Goal: Answer question/provide support: Share knowledge or assist other users

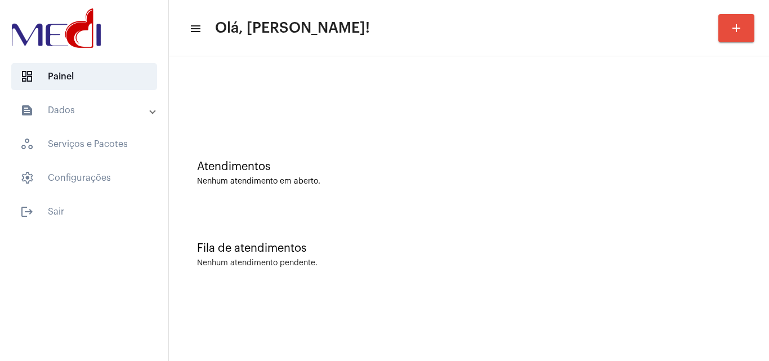
click at [378, 202] on div "Atendimentos Nenhum atendimento em aberto." at bounding box center [469, 168] width 589 height 82
click at [515, 289] on div "Atendimentos Nenhum atendimento em aberto. Fila de atendimentos Nenhum atendime…" at bounding box center [469, 175] width 600 height 239
click at [627, 260] on div "Nenhum atendimento pendente." at bounding box center [469, 263] width 544 height 8
click at [345, 226] on div "Fila de atendimentos Nenhum atendimento pendente." at bounding box center [469, 249] width 589 height 82
click at [749, 33] on button "add" at bounding box center [736, 28] width 36 height 28
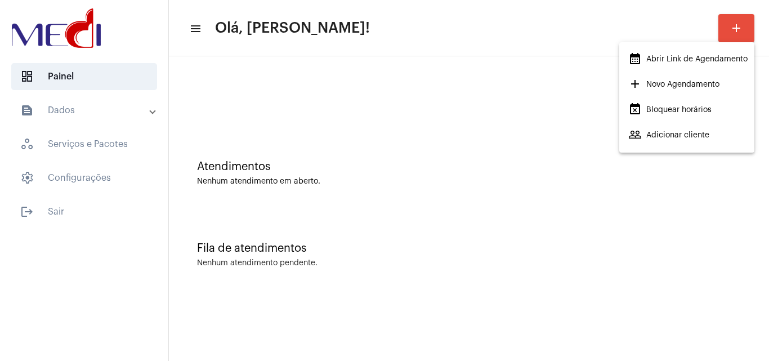
click at [675, 57] on span "calendar_month_outlined Abrir Link de Agendamento" at bounding box center [687, 59] width 119 height 20
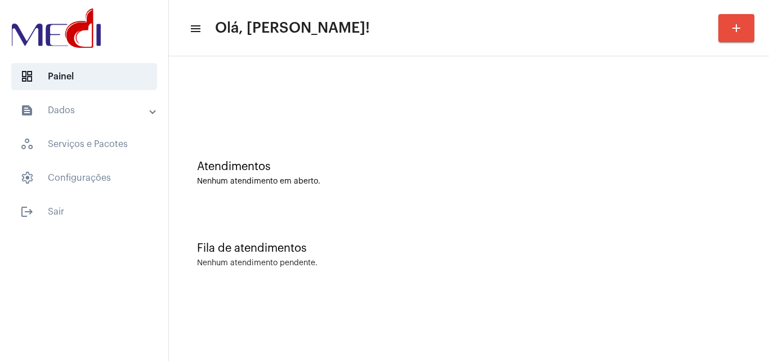
click at [359, 208] on div "Fila de atendimentos Nenhum atendimento pendente." at bounding box center [469, 249] width 589 height 82
click at [422, 212] on div "Fila de atendimentos Nenhum atendimento pendente." at bounding box center [469, 249] width 589 height 82
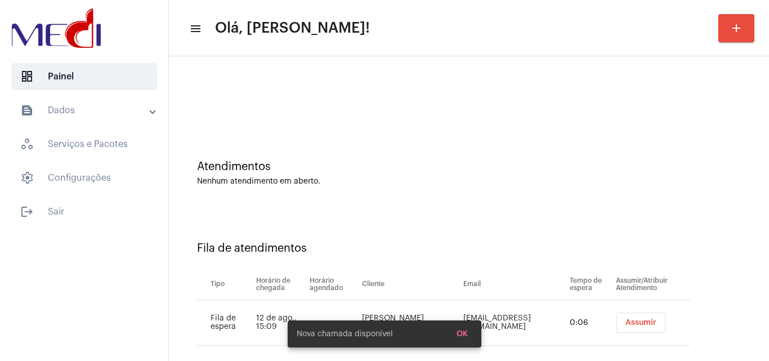
click at [625, 321] on span "Assumir" at bounding box center [640, 323] width 31 height 8
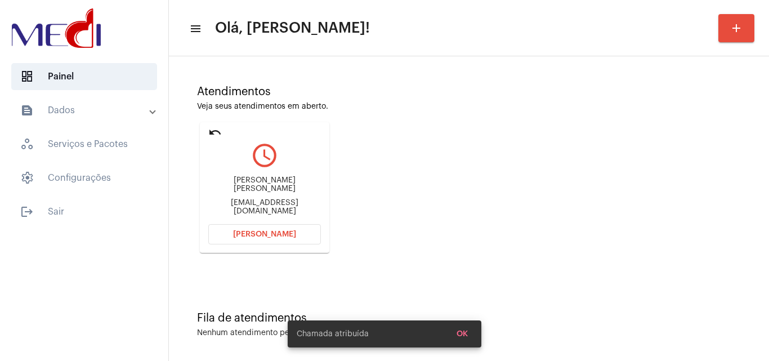
scroll to position [79, 0]
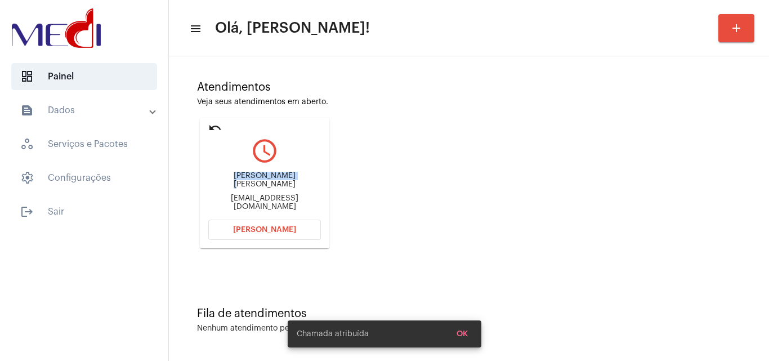
drag, startPoint x: 226, startPoint y: 182, endPoint x: 279, endPoint y: 179, distance: 53.0
click at [279, 179] on div "Rafael Vieira Franco farraell@hotmail.com" at bounding box center [264, 191] width 113 height 51
copy div "Rafael Vieira F"
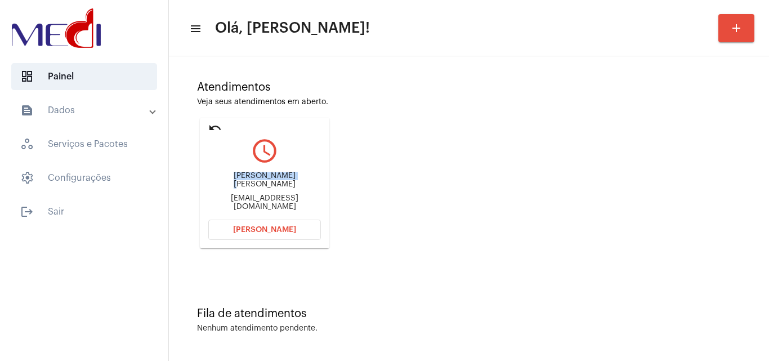
click at [280, 227] on span "[PERSON_NAME]" at bounding box center [264, 230] width 63 height 8
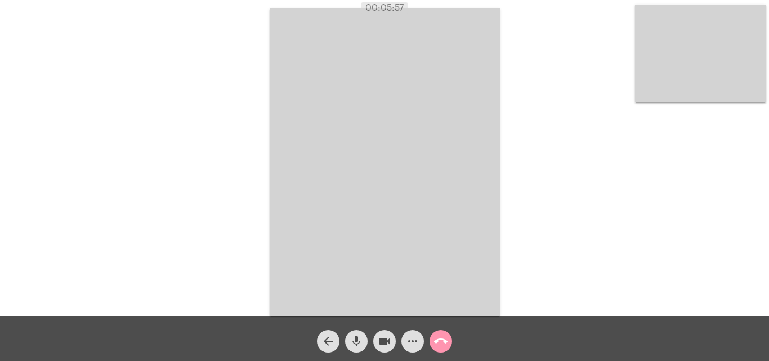
click at [436, 339] on mat-icon "call_end" at bounding box center [441, 341] width 14 height 14
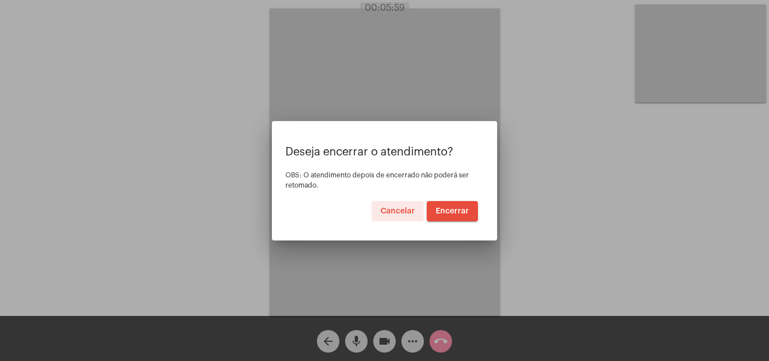
click at [451, 210] on span "Encerrar" at bounding box center [452, 211] width 33 height 8
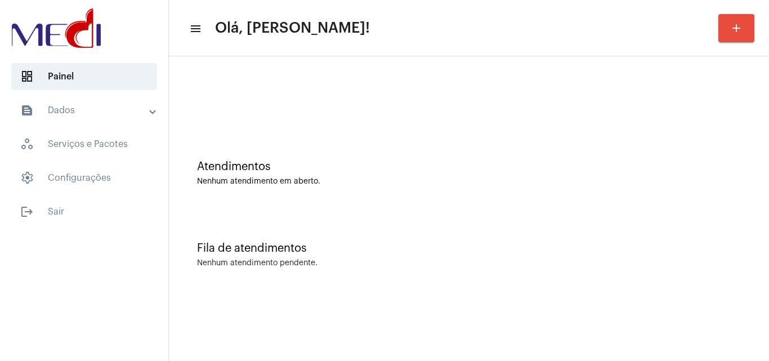
click at [333, 220] on div "Fila de atendimentos Nenhum atendimento pendente." at bounding box center [469, 249] width 589 height 82
click at [481, 265] on div "Nenhum atendimento pendente." at bounding box center [469, 263] width 544 height 8
click at [390, 195] on div "Atendimentos Nenhum atendimento em aberto." at bounding box center [469, 168] width 589 height 82
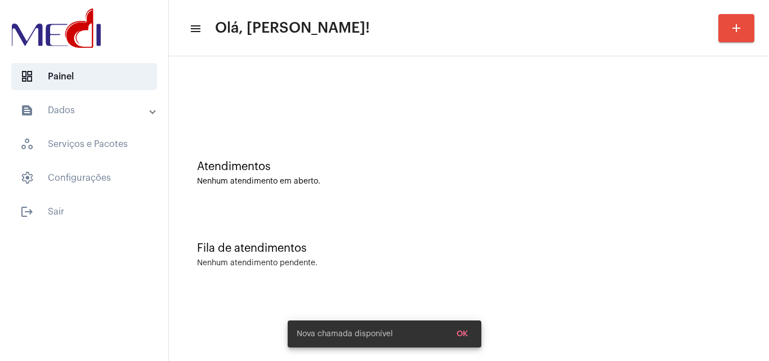
click at [525, 317] on mat-sidenav-content "menu Olá, [PERSON_NAME]! add Atendimentos Nenhum atendimento em aberto. Fila de…" at bounding box center [469, 180] width 600 height 361
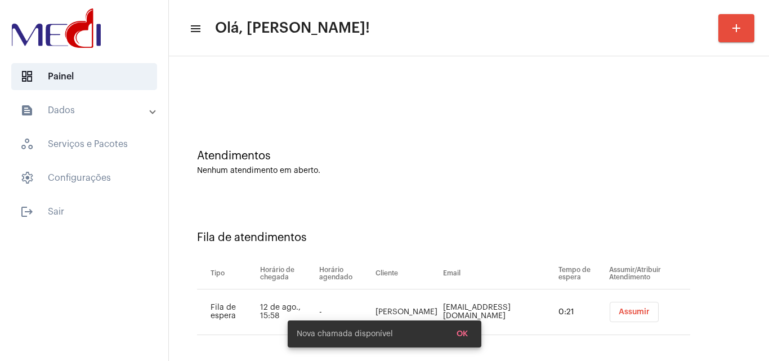
scroll to position [15, 0]
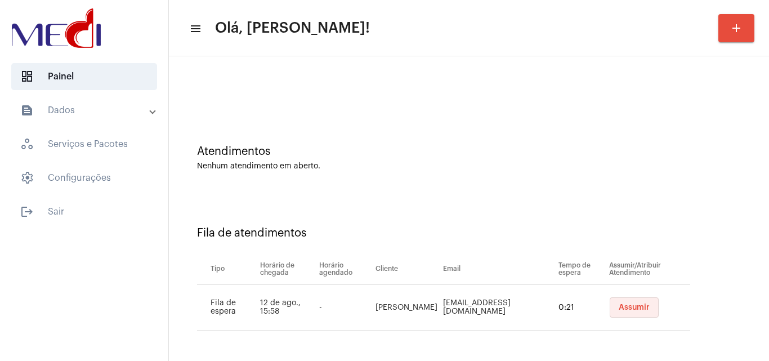
click at [612, 303] on button "Assumir" at bounding box center [634, 307] width 49 height 20
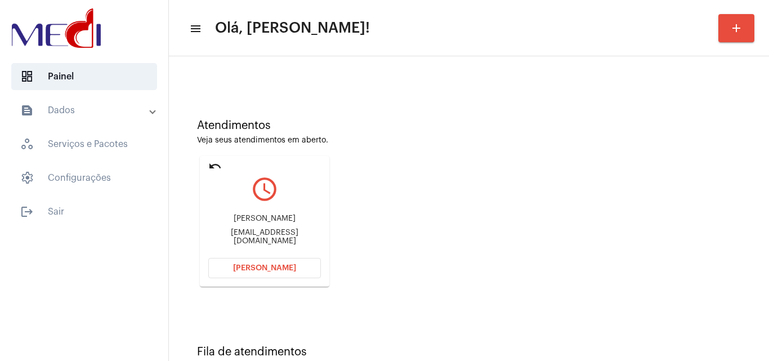
scroll to position [79, 0]
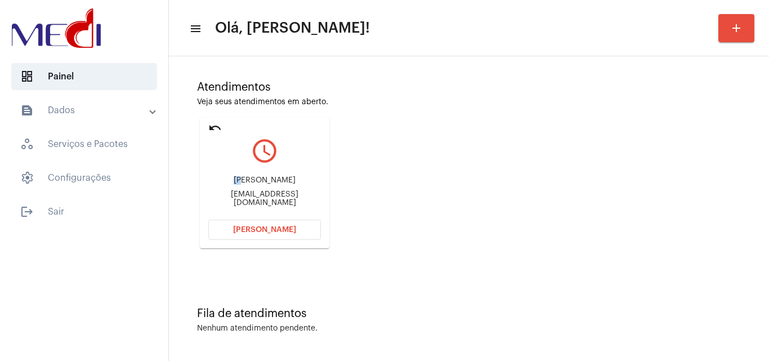
drag, startPoint x: 229, startPoint y: 179, endPoint x: 232, endPoint y: 198, distance: 19.4
click at [240, 187] on div "[PERSON_NAME] [PERSON_NAME][EMAIL_ADDRESS][DOMAIN_NAME]" at bounding box center [264, 191] width 113 height 51
drag, startPoint x: 221, startPoint y: 195, endPoint x: 262, endPoint y: 199, distance: 41.3
click at [262, 199] on div "[EMAIL_ADDRESS][DOMAIN_NAME]" at bounding box center [264, 198] width 113 height 17
copy div "edjleo@ya"
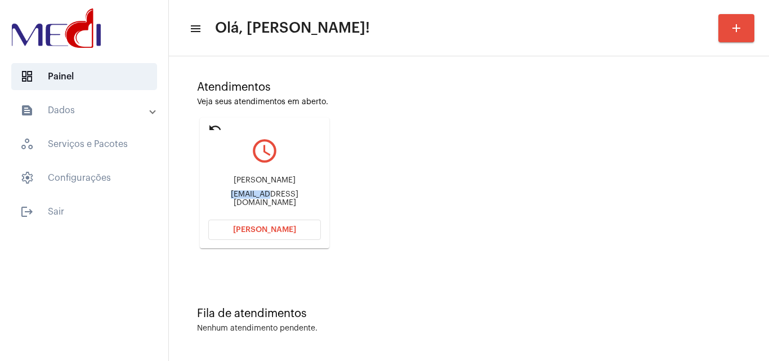
click at [268, 229] on span "[PERSON_NAME]" at bounding box center [264, 230] width 63 height 8
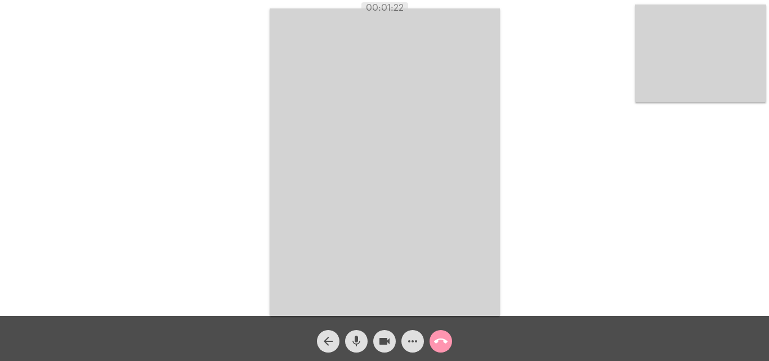
click at [361, 345] on mat-icon "mic" at bounding box center [357, 341] width 14 height 14
click at [384, 342] on mat-icon "videocam" at bounding box center [385, 341] width 14 height 14
click at [387, 342] on mat-icon "videocam_off" at bounding box center [385, 341] width 14 height 14
click at [355, 342] on mat-icon "mic_off" at bounding box center [357, 341] width 14 height 14
click at [440, 342] on mat-icon "call_end" at bounding box center [441, 341] width 14 height 14
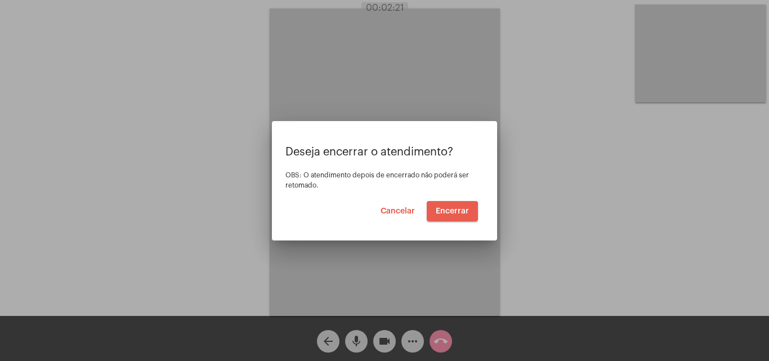
click at [445, 211] on span "Encerrar" at bounding box center [452, 211] width 33 height 8
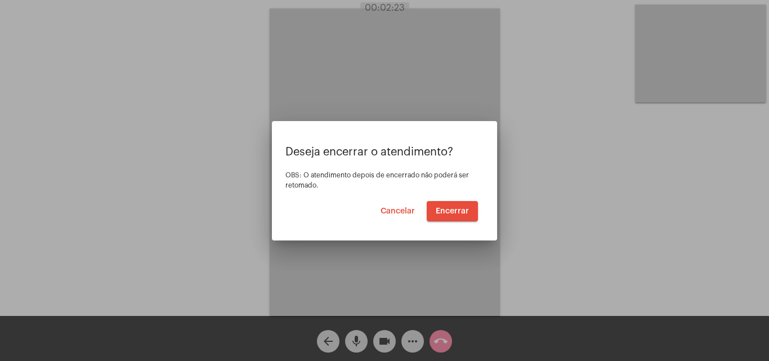
click at [445, 212] on span "Encerrar" at bounding box center [452, 211] width 33 height 8
click at [445, 213] on span "Encerrar" at bounding box center [452, 211] width 33 height 8
click at [444, 208] on span "Encerrar" at bounding box center [452, 211] width 33 height 8
click at [442, 209] on span "Encerrar" at bounding box center [452, 211] width 33 height 8
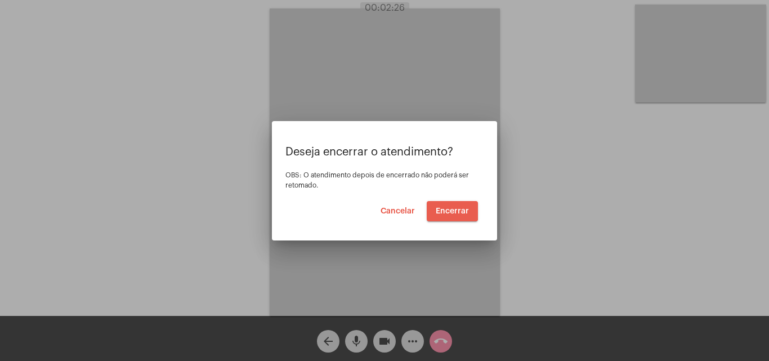
click at [442, 209] on span "Encerrar" at bounding box center [452, 211] width 33 height 8
click at [442, 211] on span "Encerrar" at bounding box center [452, 211] width 33 height 8
click at [441, 212] on span "Encerrar" at bounding box center [452, 211] width 33 height 8
click at [442, 212] on span "Encerrar" at bounding box center [452, 211] width 33 height 8
click at [442, 214] on span "Encerrar" at bounding box center [452, 211] width 33 height 8
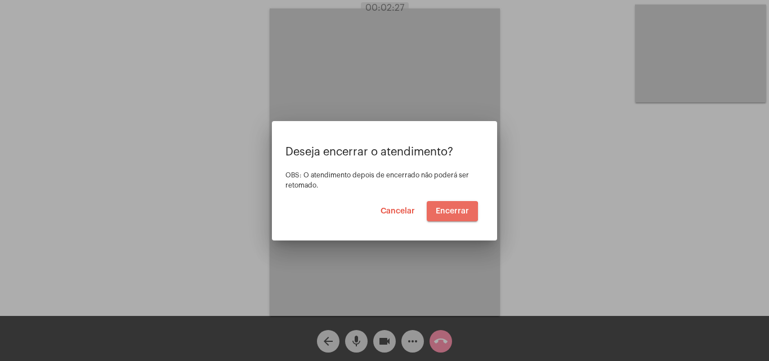
click at [442, 214] on span "Encerrar" at bounding box center [452, 211] width 33 height 8
click at [442, 215] on button "Encerrar" at bounding box center [452, 211] width 51 height 20
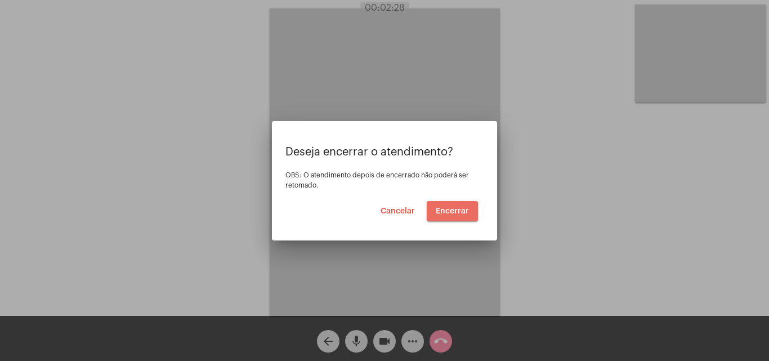
click at [442, 215] on button "Encerrar" at bounding box center [452, 211] width 51 height 20
click at [446, 214] on span "Encerrar" at bounding box center [452, 211] width 33 height 8
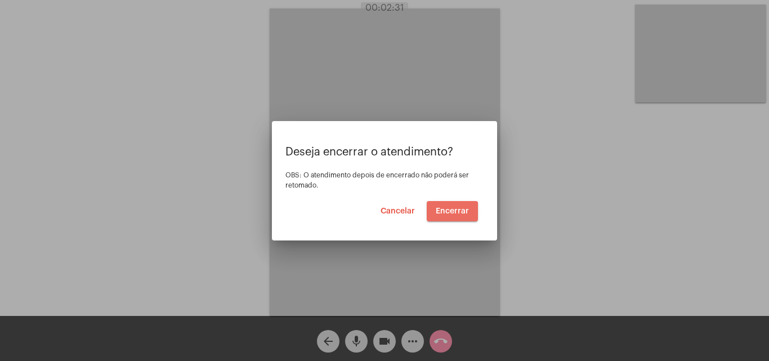
click at [446, 214] on span "Encerrar" at bounding box center [452, 211] width 33 height 8
click at [447, 213] on span "Encerrar" at bounding box center [452, 211] width 33 height 8
drag, startPoint x: 447, startPoint y: 214, endPoint x: 311, endPoint y: 197, distance: 136.7
click at [440, 217] on button "Encerrar" at bounding box center [452, 211] width 51 height 20
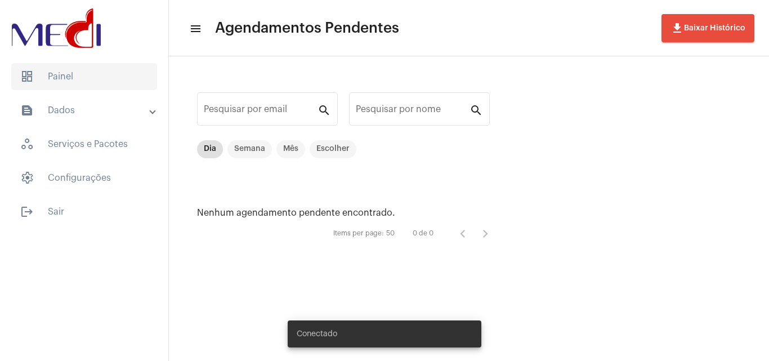
click at [95, 78] on span "dashboard Painel" at bounding box center [84, 76] width 146 height 27
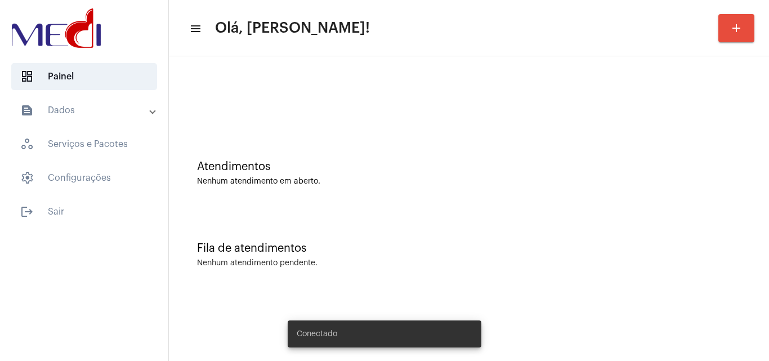
click at [320, 217] on div "Fila de atendimentos Nenhum atendimento pendente." at bounding box center [469, 249] width 589 height 82
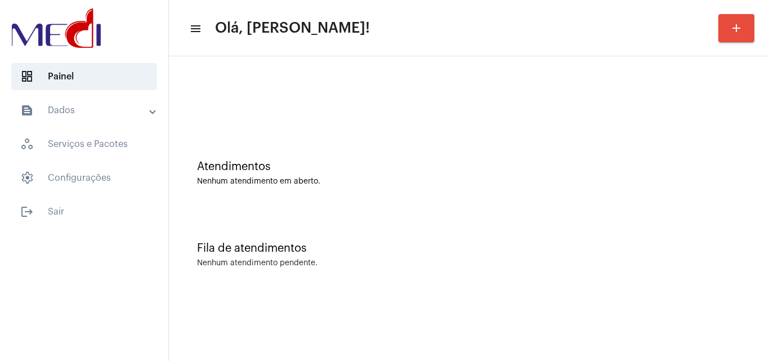
click at [496, 255] on div "Fila de atendimentos Nenhum atendimento pendente." at bounding box center [469, 249] width 589 height 82
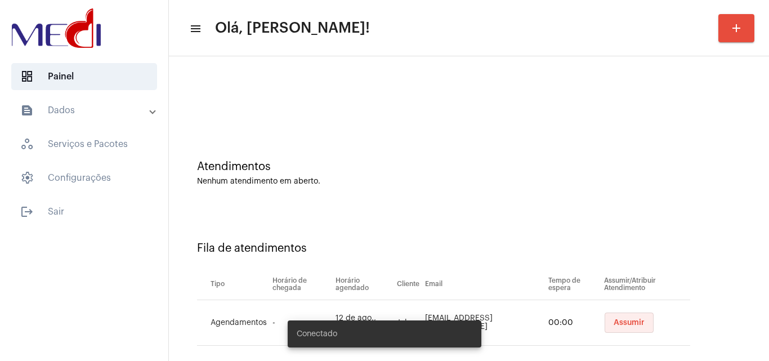
click at [617, 323] on span "Assumir" at bounding box center [629, 323] width 31 height 8
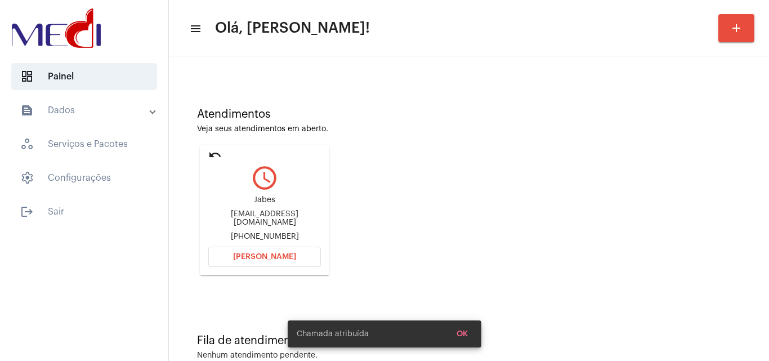
scroll to position [79, 0]
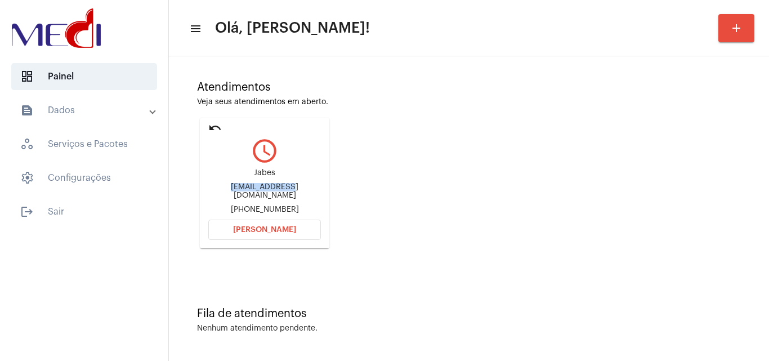
drag, startPoint x: 208, startPoint y: 190, endPoint x: 261, endPoint y: 194, distance: 52.5
click at [261, 194] on div "eletrolar_loja@hotmail.com" at bounding box center [264, 191] width 113 height 17
copy div "eletrolar_loja"
click at [245, 231] on span "Abrir Chamada" at bounding box center [264, 230] width 63 height 8
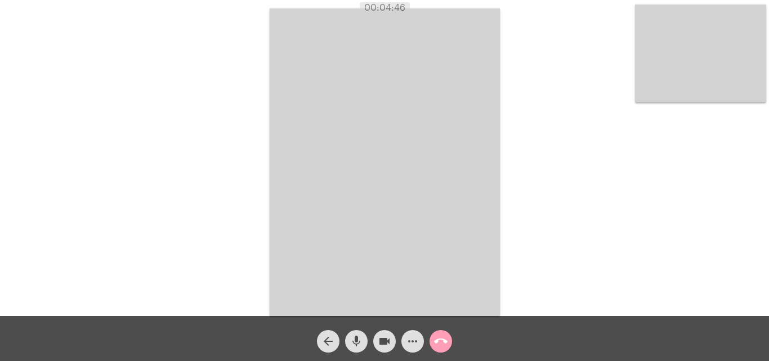
click at [443, 348] on span "call_end" at bounding box center [441, 341] width 14 height 23
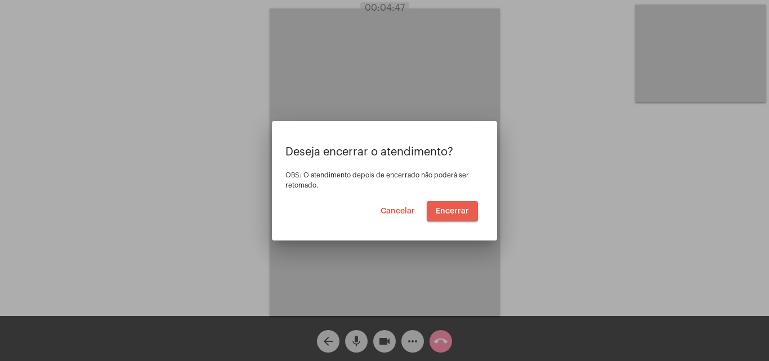
click at [451, 213] on span "Encerrar" at bounding box center [452, 211] width 33 height 8
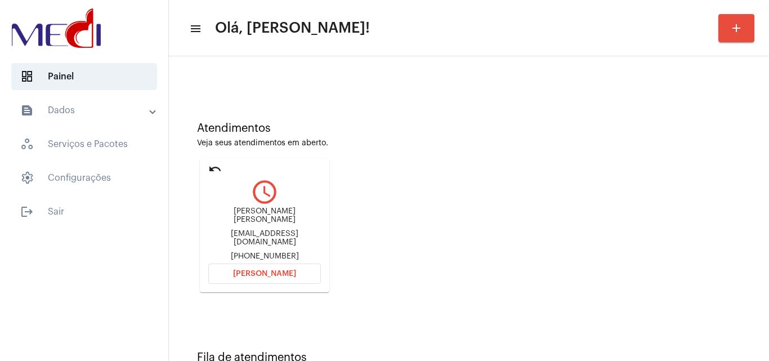
scroll to position [79, 0]
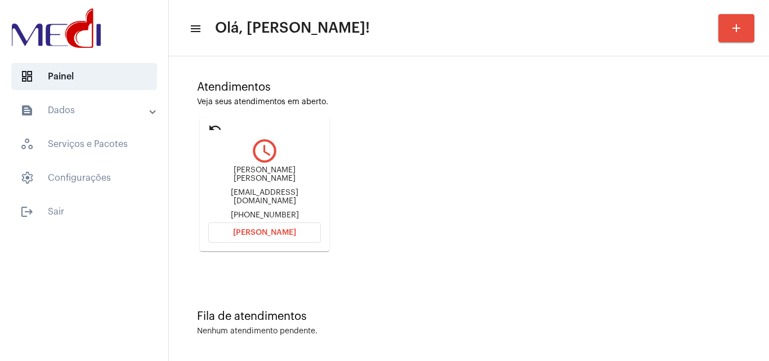
drag, startPoint x: 220, startPoint y: 178, endPoint x: 262, endPoint y: 180, distance: 42.3
click at [262, 180] on div "Dulce de Almeida Sousa" at bounding box center [264, 174] width 113 height 17
copy div "Dulce de Al"
click at [260, 231] on span "Abrir Chamada" at bounding box center [264, 233] width 63 height 8
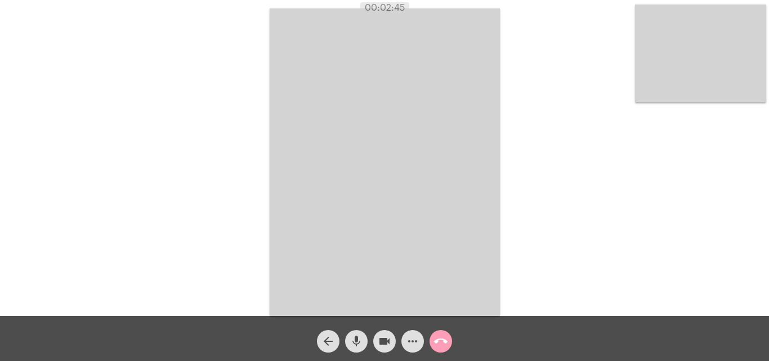
click at [444, 343] on mat-icon "call_end" at bounding box center [441, 341] width 14 height 14
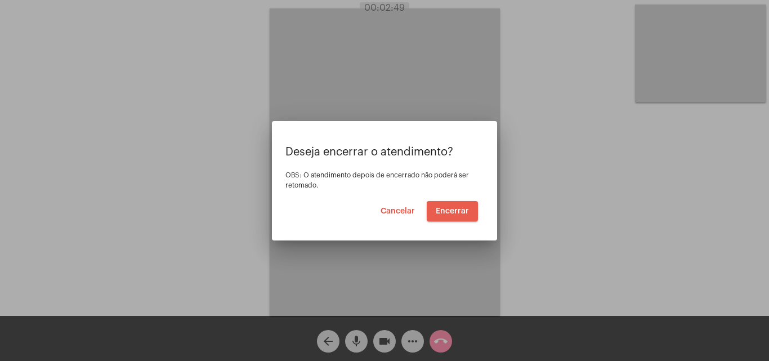
click at [445, 214] on span "Encerrar" at bounding box center [452, 211] width 33 height 8
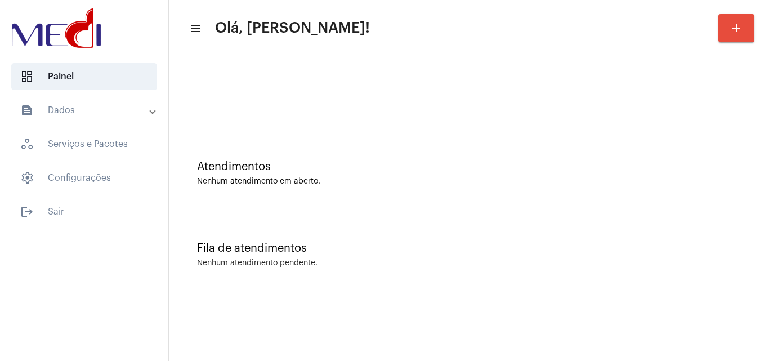
click at [301, 141] on div "Atendimentos Nenhum atendimento em aberto." at bounding box center [469, 168] width 589 height 82
click at [239, 132] on div "Atendimentos Nenhum atendimento em aberto." at bounding box center [469, 168] width 589 height 82
click at [287, 152] on div "Atendimentos Nenhum atendimento em aberto." at bounding box center [469, 168] width 589 height 82
click at [377, 191] on div "Atendimentos Nenhum atendimento em aberto." at bounding box center [469, 168] width 589 height 82
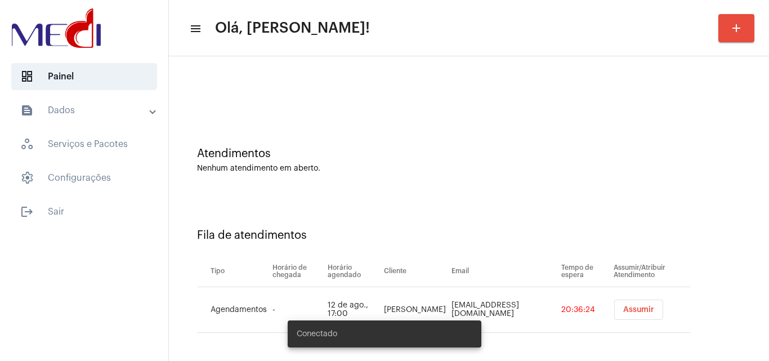
scroll to position [15, 0]
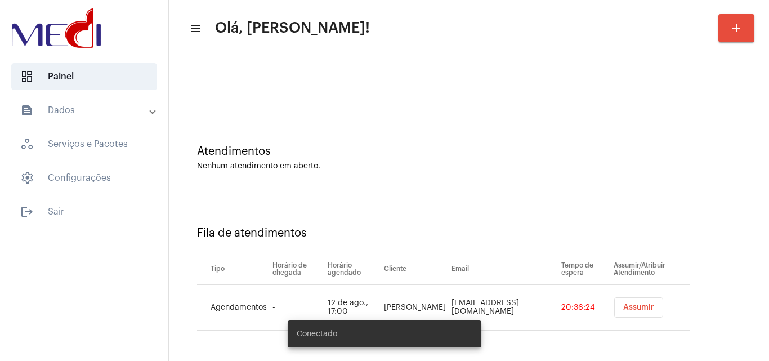
click at [623, 306] on span "Assumir" at bounding box center [638, 307] width 31 height 8
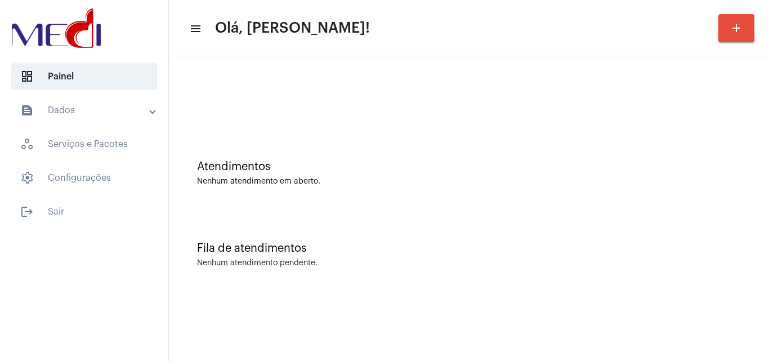
scroll to position [0, 0]
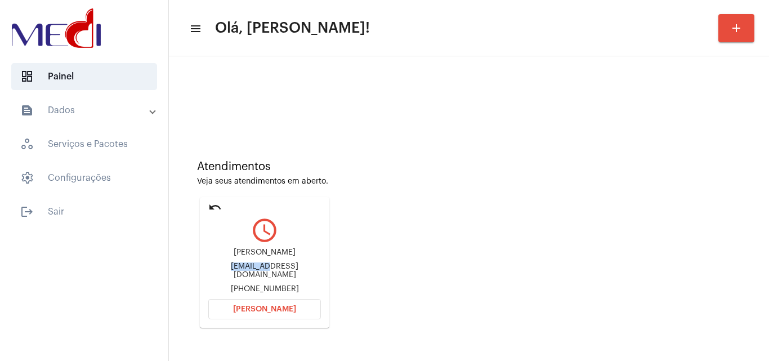
drag, startPoint x: 211, startPoint y: 271, endPoint x: 250, endPoint y: 269, distance: 40.0
click at [250, 269] on div "lubueno1974@outlook.com" at bounding box center [264, 270] width 113 height 17
copy div "lubueno19"
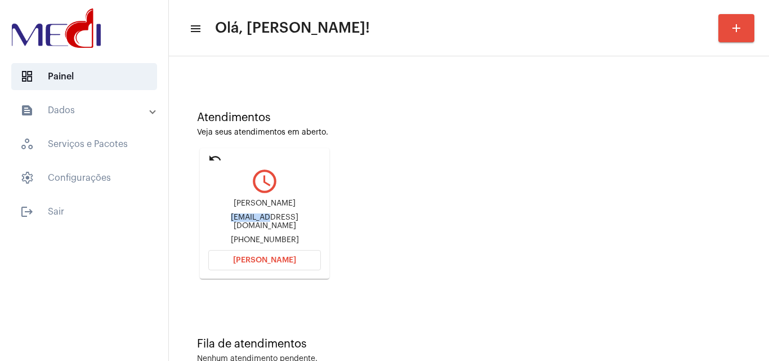
scroll to position [79, 0]
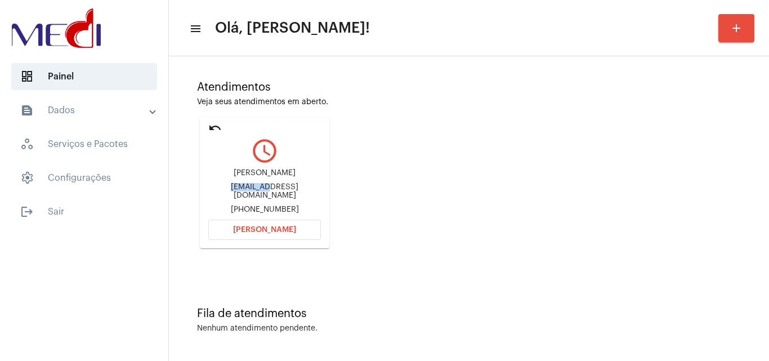
drag, startPoint x: 250, startPoint y: 229, endPoint x: 125, endPoint y: 2, distance: 258.8
click at [248, 226] on span "Abrir Chamada" at bounding box center [264, 230] width 63 height 8
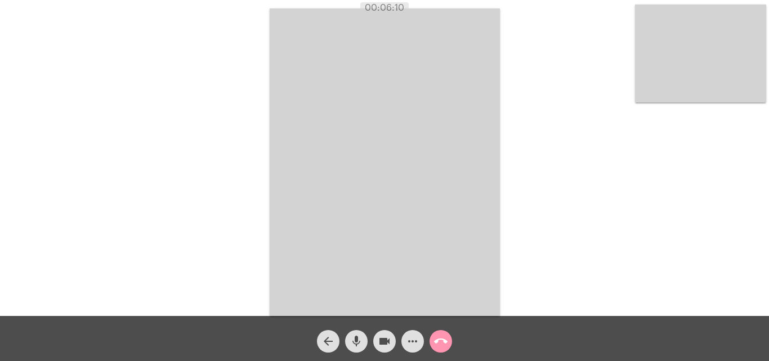
click at [440, 343] on mat-icon "call_end" at bounding box center [441, 341] width 14 height 14
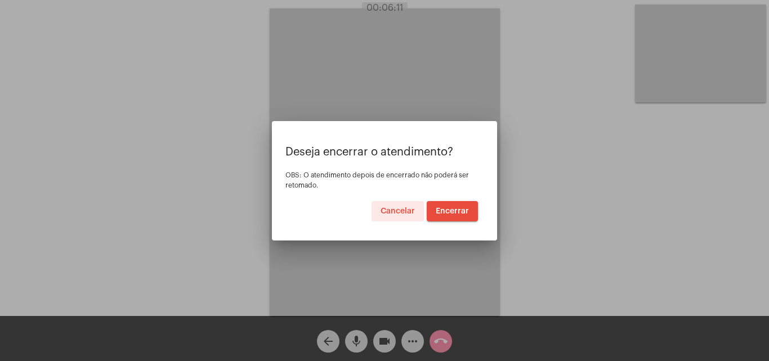
click at [464, 205] on button "Encerrar" at bounding box center [452, 211] width 51 height 20
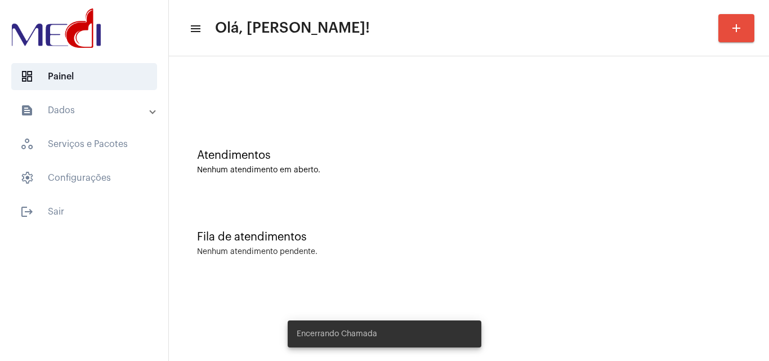
click at [489, 211] on div "Fila de atendimentos Nenhum atendimento pendente." at bounding box center [469, 238] width 589 height 82
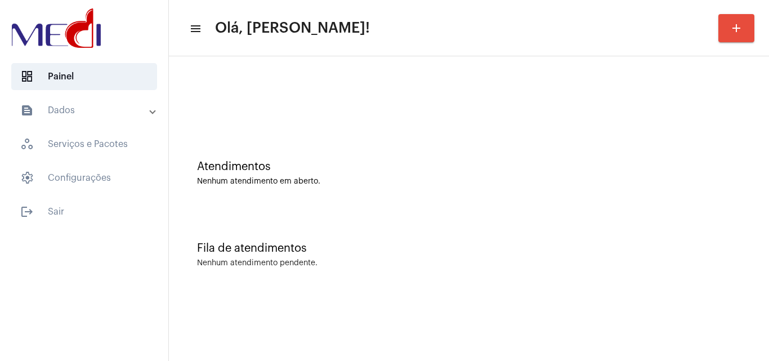
click at [419, 201] on div "Atendimentos Nenhum atendimento em aberto." at bounding box center [469, 168] width 589 height 82
click at [358, 244] on div "Fila de atendimentos" at bounding box center [469, 248] width 544 height 12
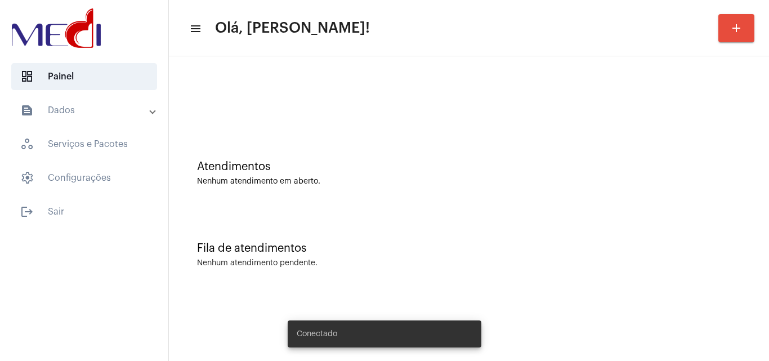
click at [379, 124] on div at bounding box center [469, 94] width 589 height 65
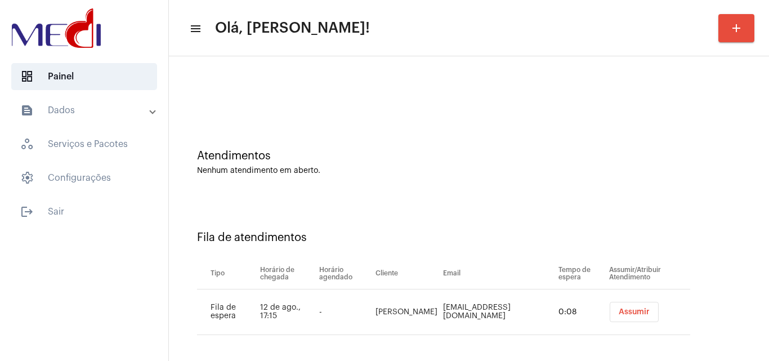
scroll to position [15, 0]
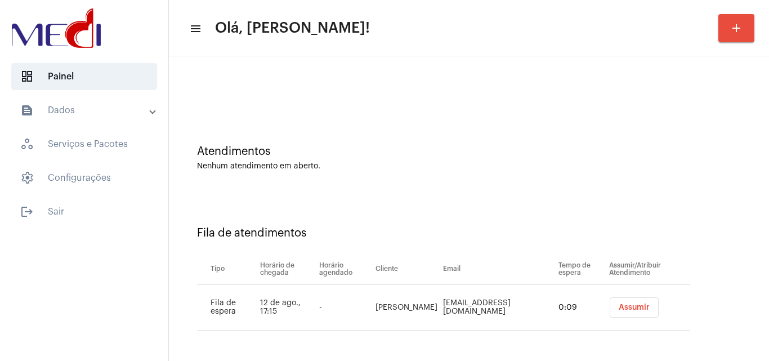
click at [624, 308] on span "Assumir" at bounding box center [634, 307] width 31 height 8
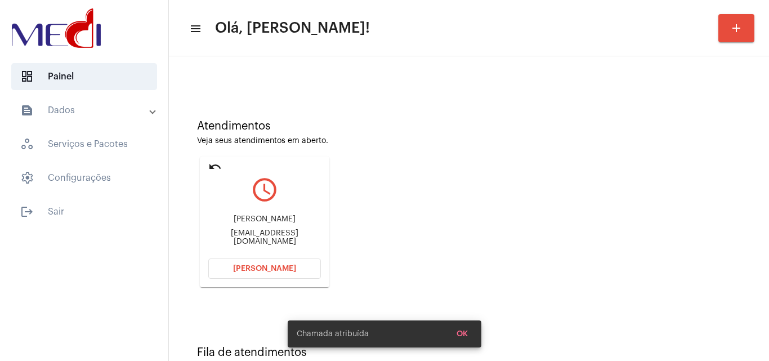
scroll to position [79, 0]
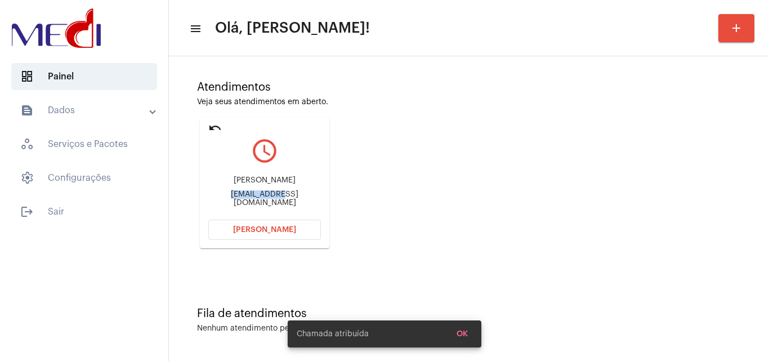
drag, startPoint x: 206, startPoint y: 194, endPoint x: 261, endPoint y: 199, distance: 54.8
click at [261, 199] on mat-card "undo query_builder Jordana Maciel Jordanamaciel1410@gmail.com Abrir Chamada" at bounding box center [264, 183] width 129 height 131
copy div "Jordanamacie"
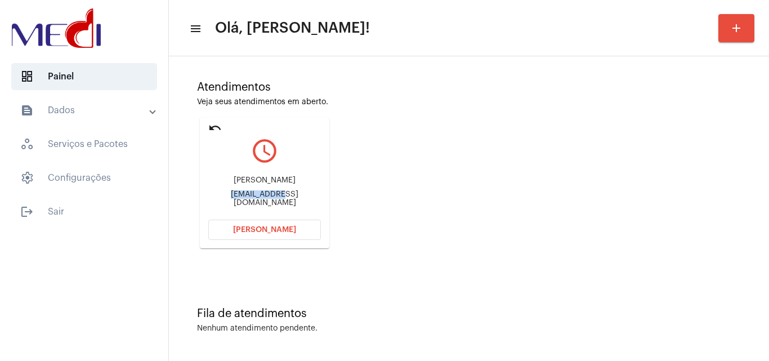
click at [287, 235] on button "Abrir Chamada" at bounding box center [264, 230] width 113 height 20
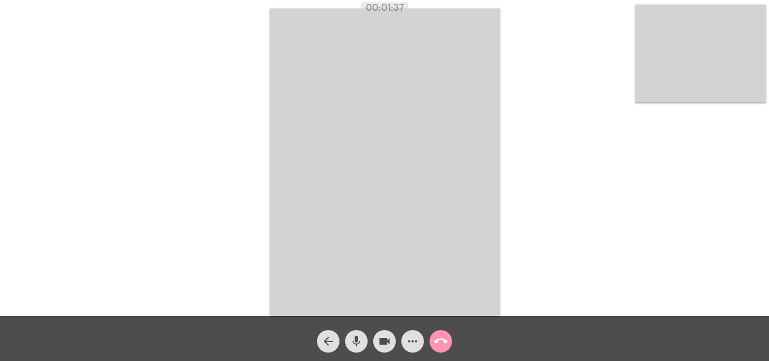
click at [442, 345] on mat-icon "call_end" at bounding box center [441, 341] width 14 height 14
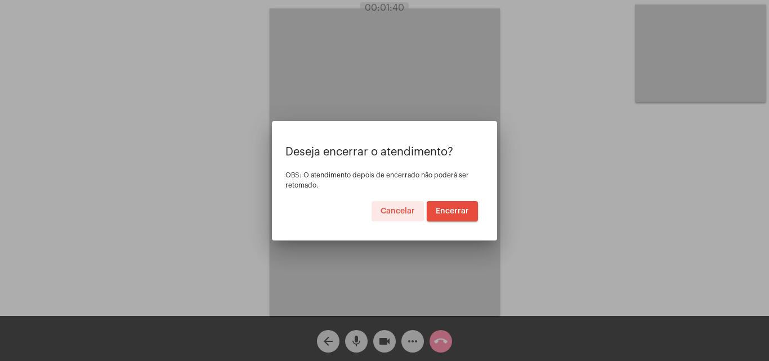
click at [454, 209] on span "Encerrar" at bounding box center [452, 211] width 33 height 8
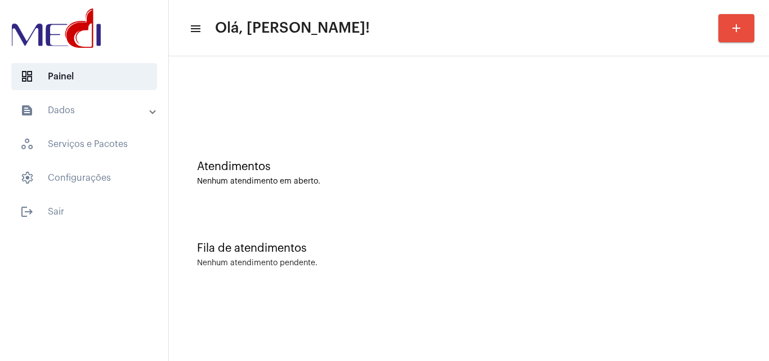
click at [335, 204] on div "Atendimentos Nenhum atendimento em aberto." at bounding box center [469, 168] width 589 height 82
click at [495, 243] on div "Fila de atendimentos" at bounding box center [469, 248] width 544 height 12
click at [297, 120] on div at bounding box center [469, 94] width 589 height 65
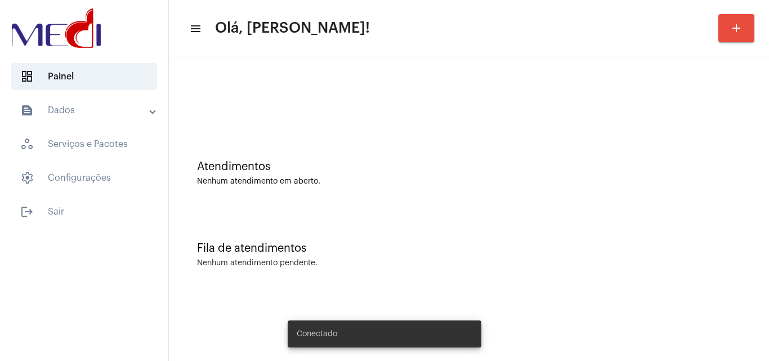
click at [346, 208] on div "Fila de atendimentos Nenhum atendimento pendente." at bounding box center [469, 249] width 589 height 82
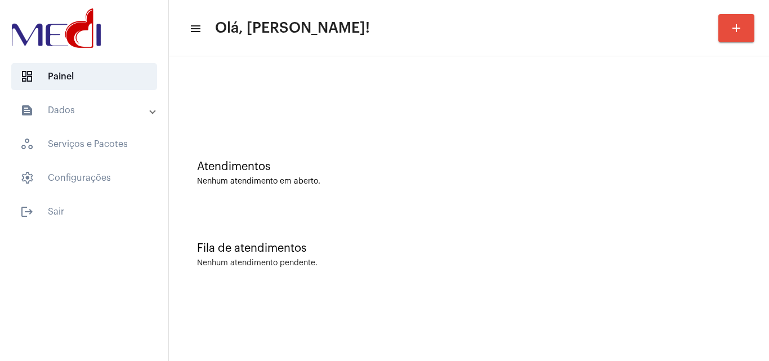
click at [337, 157] on div "Atendimentos Nenhum atendimento em aberto." at bounding box center [469, 168] width 589 height 82
click at [507, 265] on div "Nenhum atendimento pendente." at bounding box center [469, 263] width 544 height 8
click at [562, 240] on div "Fila de atendimentos Nenhum atendimento pendente." at bounding box center [469, 249] width 589 height 82
click at [672, 195] on div "Atendimentos Nenhum atendimento em aberto." at bounding box center [469, 168] width 589 height 82
click at [683, 171] on div "Atendimentos" at bounding box center [469, 166] width 544 height 12
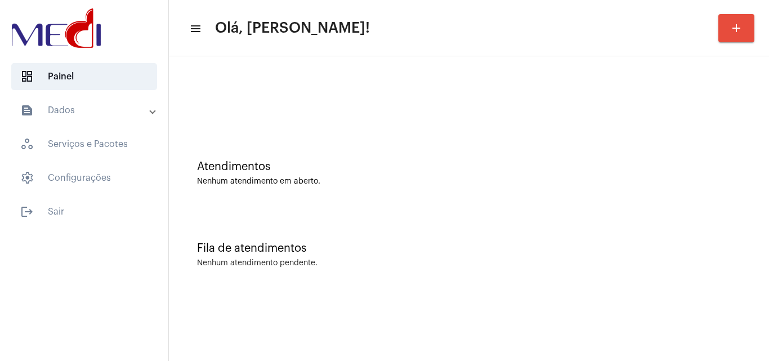
click at [384, 189] on div "Atendimentos Nenhum atendimento em aberto." at bounding box center [469, 168] width 589 height 82
click at [299, 231] on div "Fila de atendimentos Nenhum atendimento pendente." at bounding box center [469, 249] width 589 height 82
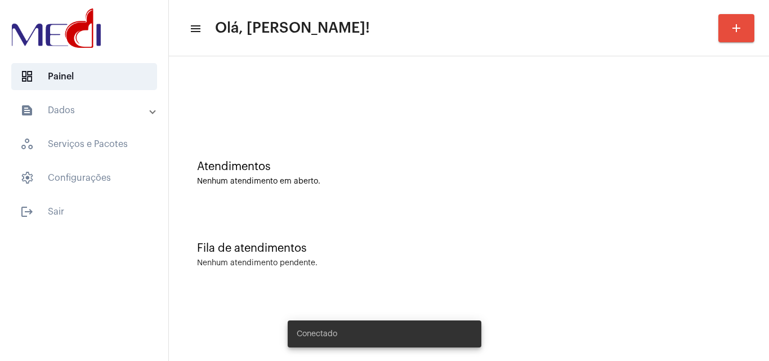
click at [276, 123] on div at bounding box center [469, 94] width 589 height 65
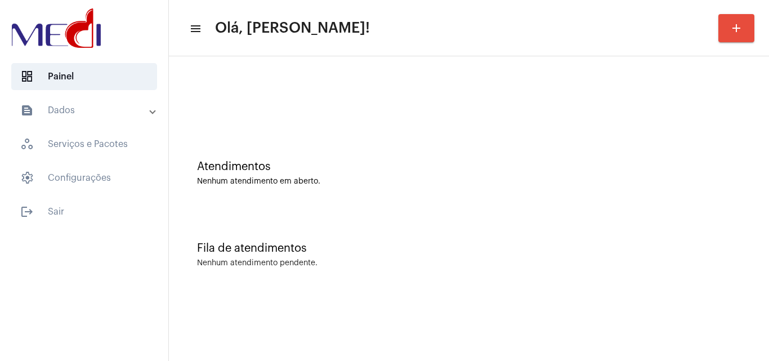
click at [463, 247] on div "Fila de atendimentos" at bounding box center [469, 248] width 544 height 12
click at [496, 187] on div "Atendimentos Nenhum atendimento em aberto." at bounding box center [469, 168] width 589 height 82
click at [499, 209] on div "Fila de atendimentos Nenhum atendimento pendente." at bounding box center [469, 249] width 589 height 82
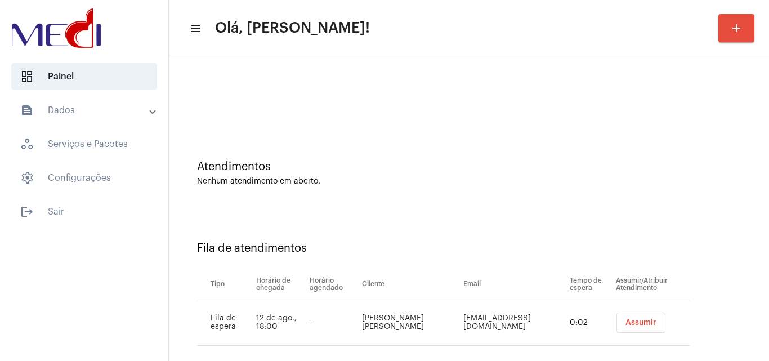
click at [638, 316] on button "Assumir" at bounding box center [640, 322] width 49 height 20
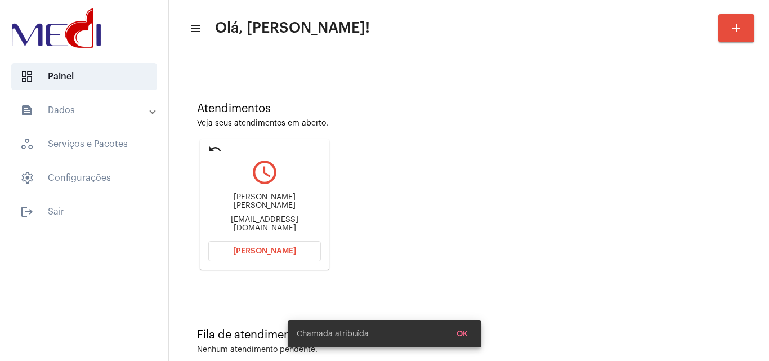
scroll to position [79, 0]
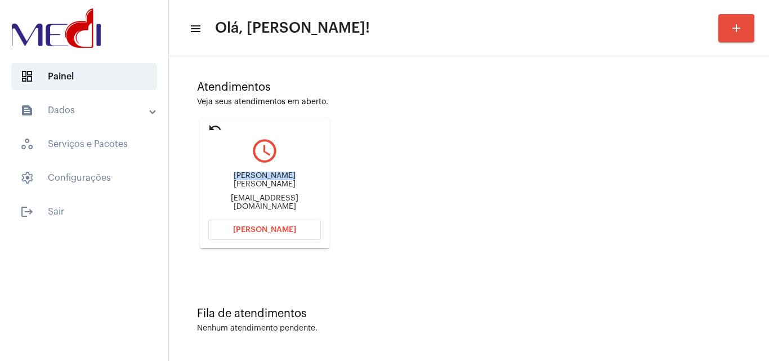
drag, startPoint x: 216, startPoint y: 183, endPoint x: 264, endPoint y: 178, distance: 48.7
click at [264, 178] on div "Heitor Guilherme Damazio Santos" at bounding box center [264, 180] width 113 height 17
copy div "Heitor Guilhe"
click at [280, 234] on button "Abrir Chamada" at bounding box center [264, 230] width 113 height 20
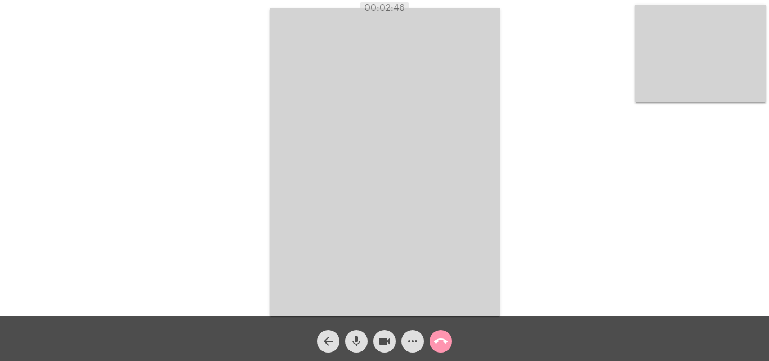
click at [437, 339] on mat-icon "call_end" at bounding box center [441, 341] width 14 height 14
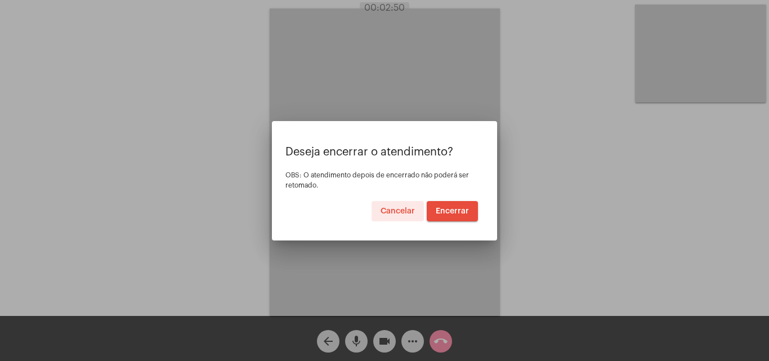
click at [455, 213] on span "Encerrar" at bounding box center [452, 211] width 33 height 8
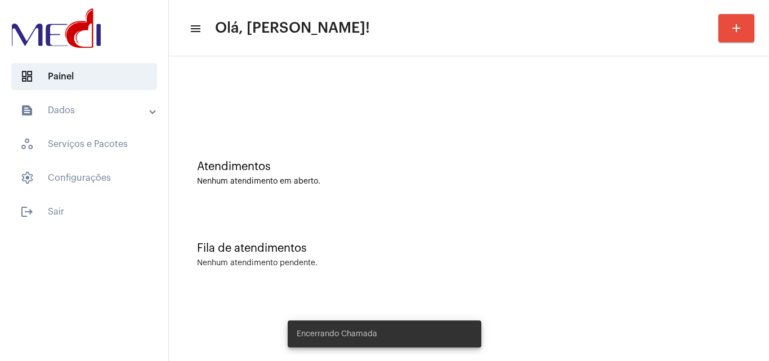
drag, startPoint x: 337, startPoint y: 210, endPoint x: 222, endPoint y: 51, distance: 196.1
click at [332, 205] on div "Atendimentos Nenhum atendimento em aberto. Fila de atendimentos Nenhum atendime…" at bounding box center [469, 176] width 589 height 228
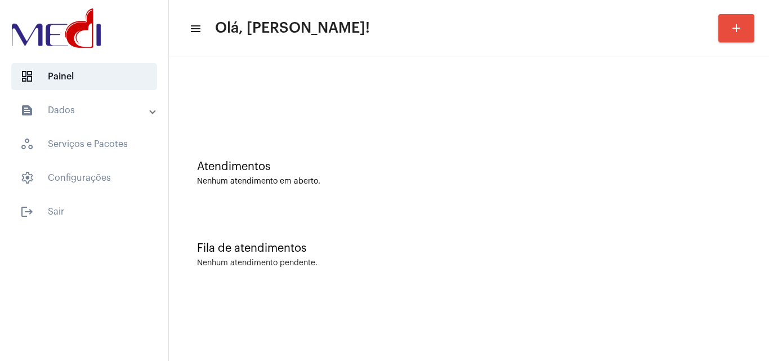
click at [319, 211] on div "Fila de atendimentos Nenhum atendimento pendente." at bounding box center [469, 249] width 589 height 82
click at [395, 154] on div "Atendimentos Nenhum atendimento em aberto." at bounding box center [469, 168] width 589 height 82
click at [394, 203] on div "Atendimentos Nenhum atendimento em aberto." at bounding box center [469, 168] width 589 height 82
click at [491, 293] on div "Atendimentos Nenhum atendimento em aberto. Fila de atendimentos Nenhum atendime…" at bounding box center [469, 175] width 600 height 239
click at [319, 167] on div "Atendimentos" at bounding box center [469, 166] width 544 height 12
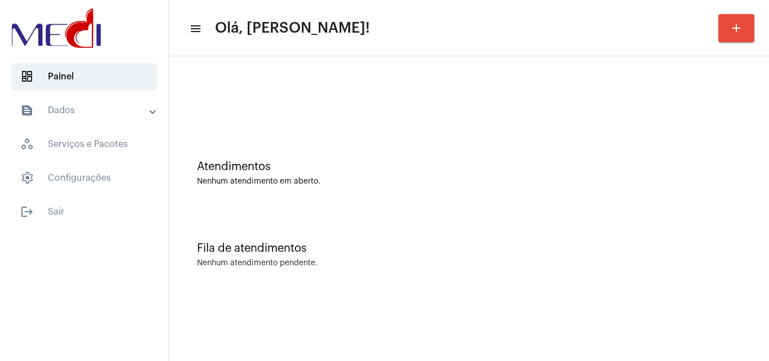
click at [404, 222] on div "Fila de atendimentos Nenhum atendimento pendente." at bounding box center [469, 249] width 589 height 82
click at [270, 141] on div "Atendimentos Nenhum atendimento em aberto." at bounding box center [469, 168] width 589 height 82
click at [335, 229] on div "Fila de atendimentos Nenhum atendimento pendente." at bounding box center [469, 249] width 589 height 82
click at [299, 202] on div "Atendimentos Nenhum atendimento em aberto." at bounding box center [469, 168] width 589 height 82
click at [676, 296] on mat-sidenav-content "menu Olá, [PERSON_NAME]! add Atendimentos Nenhum atendimento em aberto. Fila de…" at bounding box center [469, 180] width 600 height 361
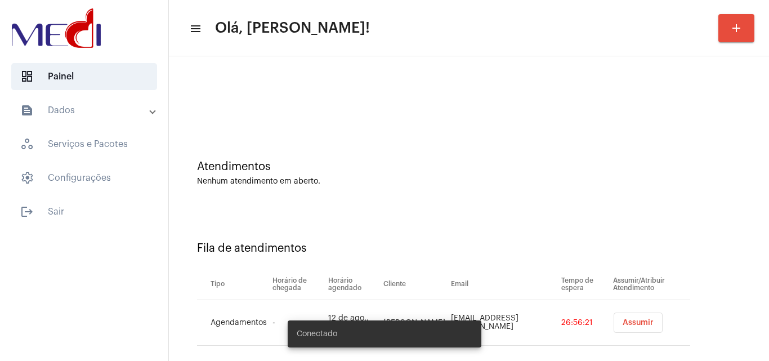
click at [638, 320] on span "Assumir" at bounding box center [638, 323] width 31 height 8
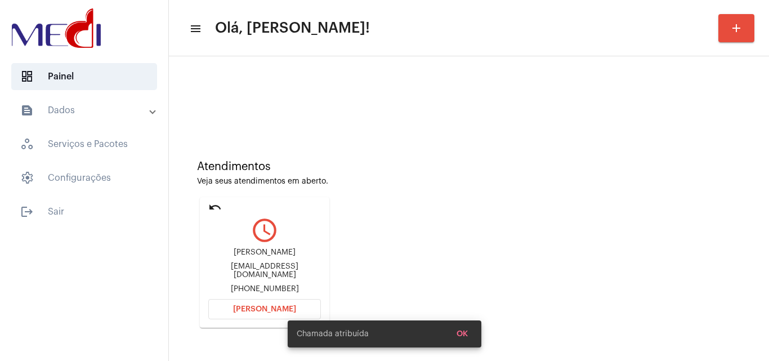
drag, startPoint x: 222, startPoint y: 257, endPoint x: 280, endPoint y: 257, distance: 57.4
click at [280, 257] on div "[PERSON_NAME]" at bounding box center [264, 252] width 113 height 8
copy div "[PERSON_NAME]"
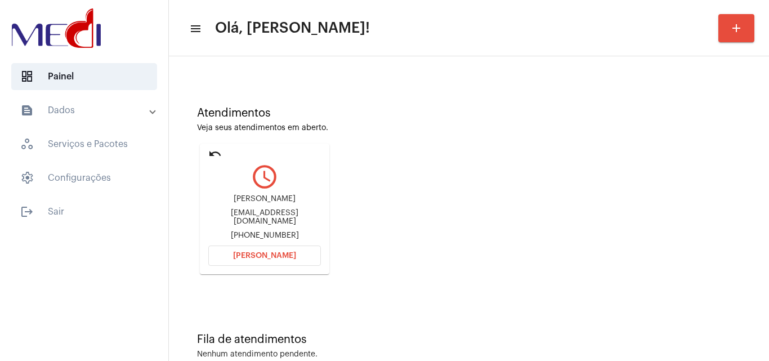
scroll to position [79, 0]
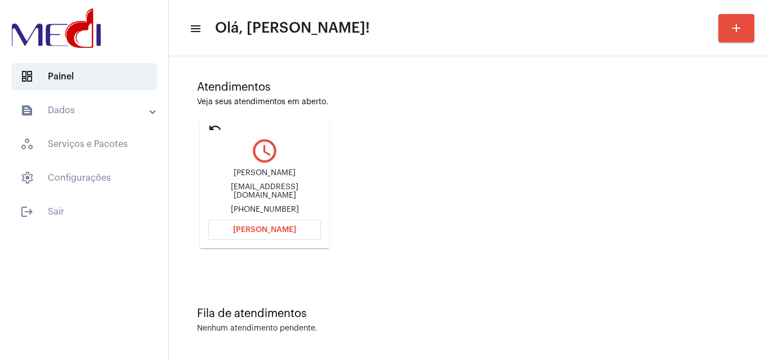
click at [293, 225] on button "[PERSON_NAME]" at bounding box center [264, 230] width 113 height 20
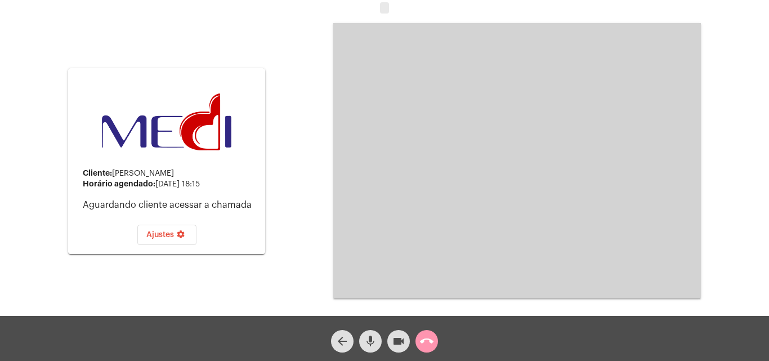
click at [273, 300] on div "Cliente: [PERSON_NAME] agendado: [DATE] 18:15 Aguardando cliente acessar a cham…" at bounding box center [384, 160] width 767 height 316
click at [364, 339] on mat-icon "mic" at bounding box center [371, 341] width 14 height 14
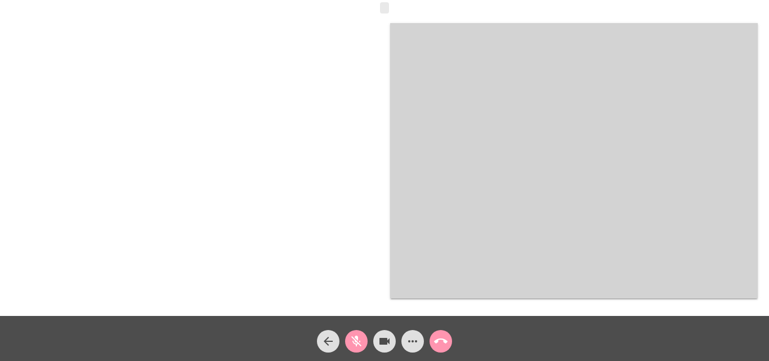
click at [357, 342] on mat-icon "mic_off" at bounding box center [357, 341] width 14 height 14
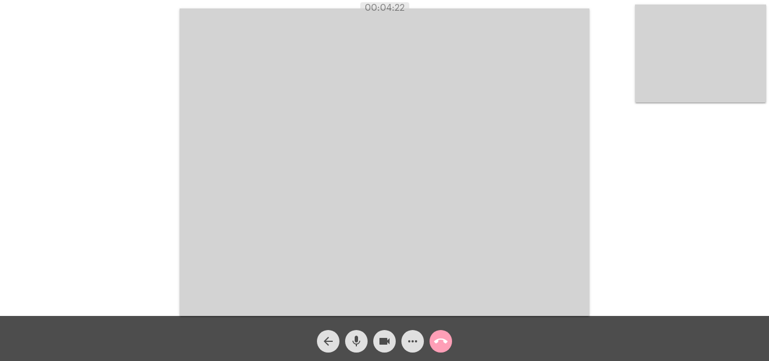
click at [443, 347] on mat-icon "call_end" at bounding box center [441, 341] width 14 height 14
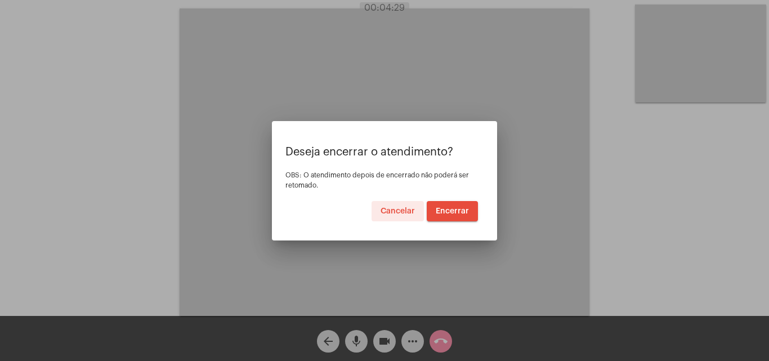
click at [448, 212] on span "Encerrar" at bounding box center [452, 211] width 33 height 8
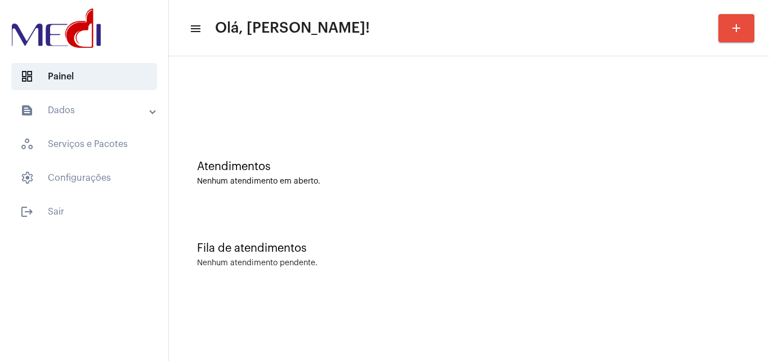
click at [396, 215] on div "Fila de atendimentos Nenhum atendimento pendente." at bounding box center [469, 249] width 589 height 82
click at [396, 261] on div "Nenhum atendimento pendente." at bounding box center [469, 263] width 544 height 8
click at [352, 190] on div "Atendimentos Nenhum atendimento em aberto." at bounding box center [469, 168] width 589 height 82
click at [356, 198] on div "Atendimentos Nenhum atendimento em aberto." at bounding box center [469, 168] width 589 height 82
click at [691, 311] on mat-sidenav-content "menu Olá, [PERSON_NAME]! add Atendimentos Nenhum atendimento em aberto. Fila de…" at bounding box center [469, 180] width 600 height 361
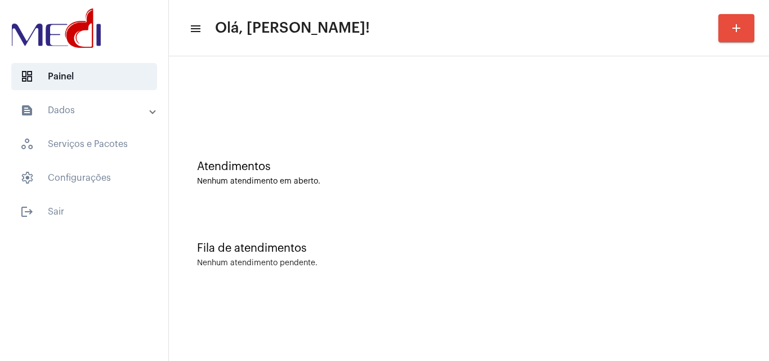
click at [338, 200] on div "Atendimentos Nenhum atendimento em aberto." at bounding box center [469, 168] width 589 height 82
click at [315, 186] on div "Atendimentos Nenhum atendimento em aberto." at bounding box center [469, 168] width 589 height 82
click at [485, 281] on div "Fila de atendimentos Nenhum atendimento pendente." at bounding box center [469, 249] width 589 height 82
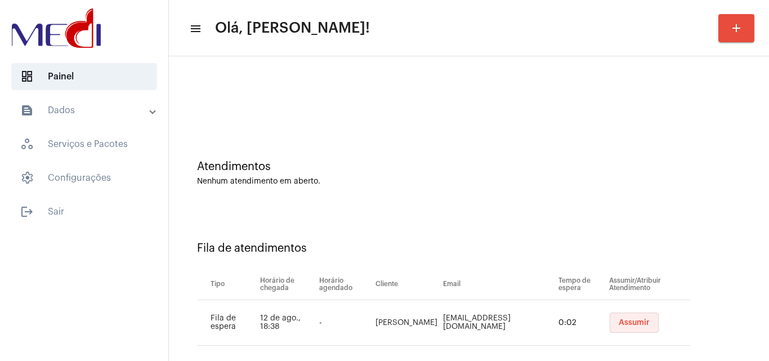
click at [636, 319] on span "Assumir" at bounding box center [634, 323] width 31 height 8
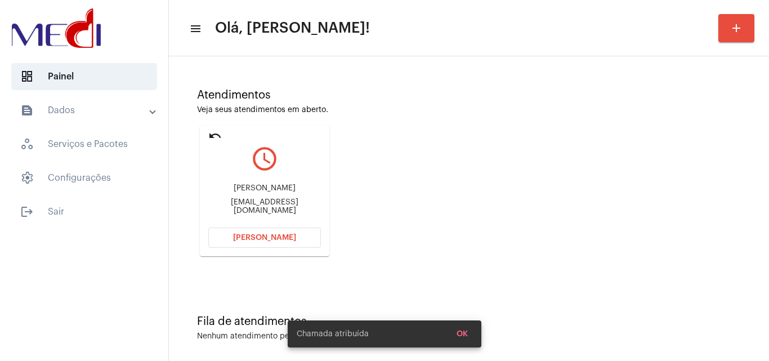
scroll to position [79, 0]
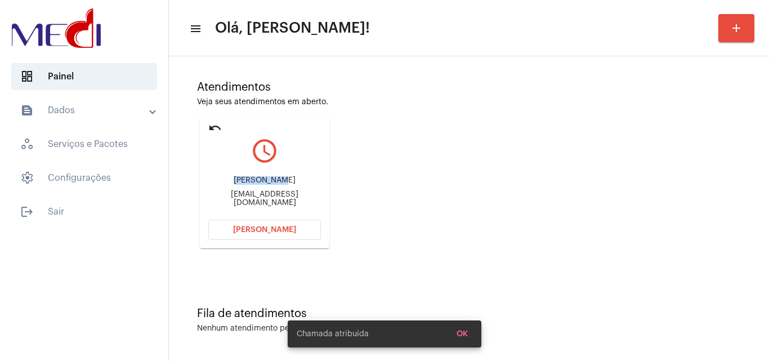
drag, startPoint x: 222, startPoint y: 182, endPoint x: 273, endPoint y: 177, distance: 51.4
click at [273, 177] on div "Diego Gomes Da Silva diiegogomes01@hotmail.com" at bounding box center [264, 191] width 113 height 51
copy div "Diego Gomes"
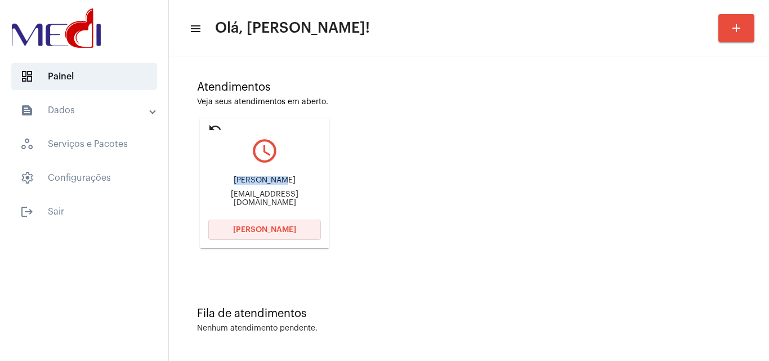
click at [255, 228] on span "Abrir Chamada" at bounding box center [264, 230] width 63 height 8
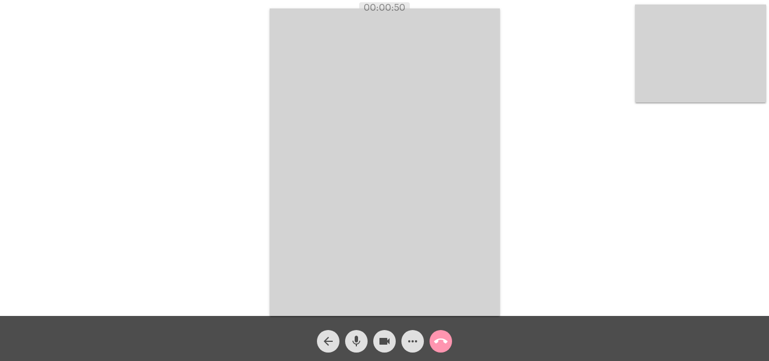
click at [415, 340] on mat-icon "more_horiz" at bounding box center [413, 341] width 14 height 14
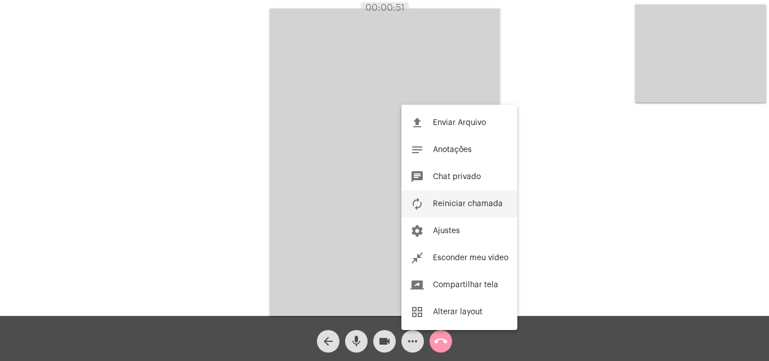
click at [455, 198] on button "autorenew Reiniciar chamada" at bounding box center [459, 203] width 116 height 27
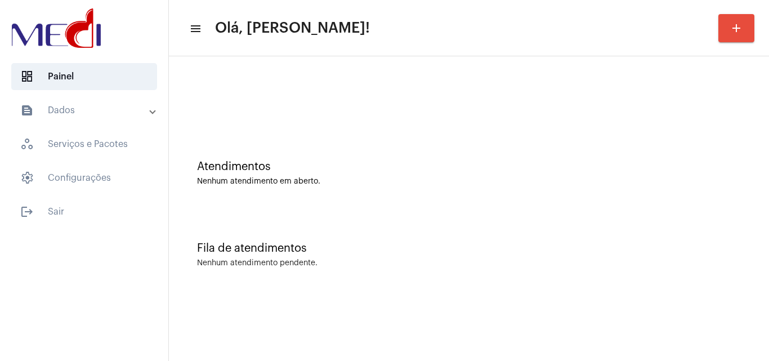
click at [538, 314] on mat-sidenav-content "menu Olá, [PERSON_NAME]! add Atendimentos Nenhum atendimento em aberto. Fila de…" at bounding box center [469, 180] width 600 height 361
click at [701, 312] on mat-sidenav-content "menu Olá, [PERSON_NAME]! add Atendimentos Nenhum atendimento em aberto. Fila de…" at bounding box center [469, 180] width 600 height 361
click at [619, 323] on mat-sidenav-content "menu Olá, [PERSON_NAME]! add Atendimentos Nenhum atendimento em aberto. Fila de…" at bounding box center [469, 180] width 600 height 361
click at [470, 230] on div "Fila de atendimentos Nenhum atendimento pendente." at bounding box center [469, 249] width 589 height 82
click at [458, 241] on div "Fila de atendimentos Nenhum atendimento pendente." at bounding box center [469, 249] width 589 height 82
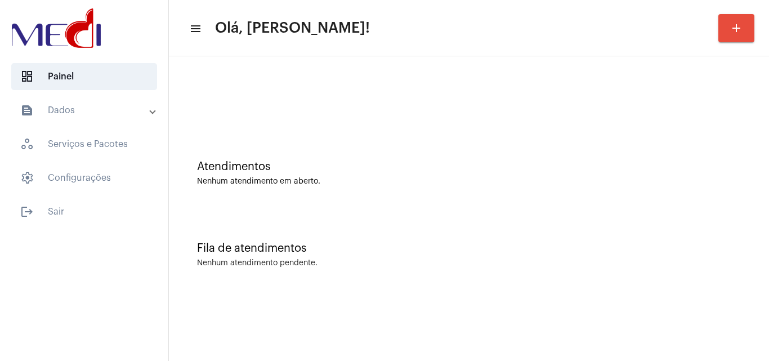
click at [686, 336] on mat-sidenav-content "menu Olá, Leandra! add Atendimentos Nenhum atendimento em aberto. Fila de atend…" at bounding box center [469, 180] width 600 height 361
click at [435, 218] on div "Fila de atendimentos Nenhum atendimento pendente." at bounding box center [469, 249] width 589 height 82
